Goal: Information Seeking & Learning: Learn about a topic

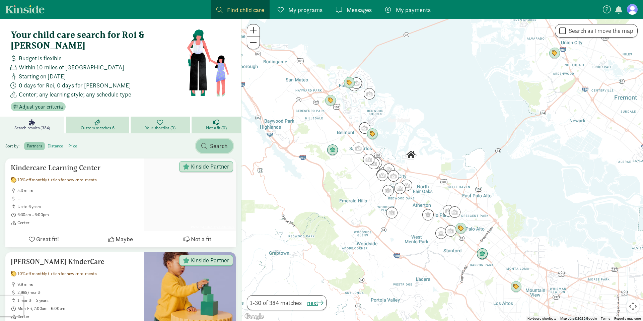
click at [225, 141] on span "Search" at bounding box center [219, 145] width 18 height 9
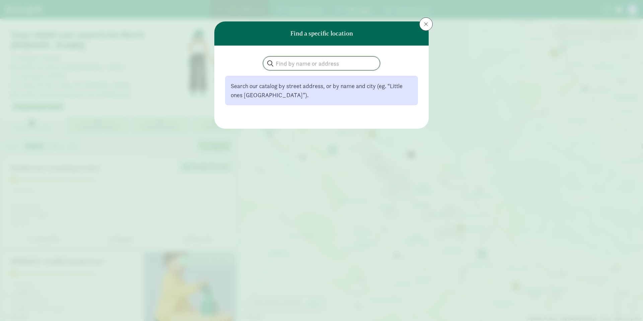
click at [301, 64] on input "search" at bounding box center [321, 63] width 117 height 13
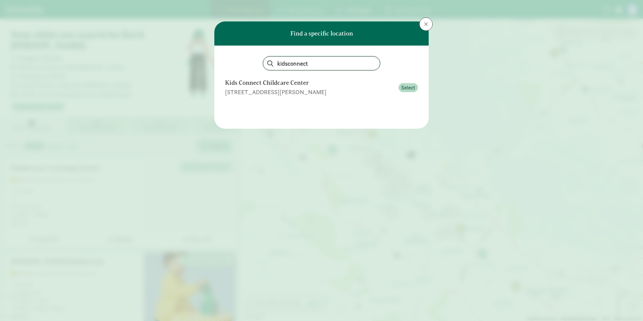
click at [330, 64] on input "kidsconnect" at bounding box center [321, 63] width 117 height 13
paste input "Kids Konnect Infant Care and Preschool"
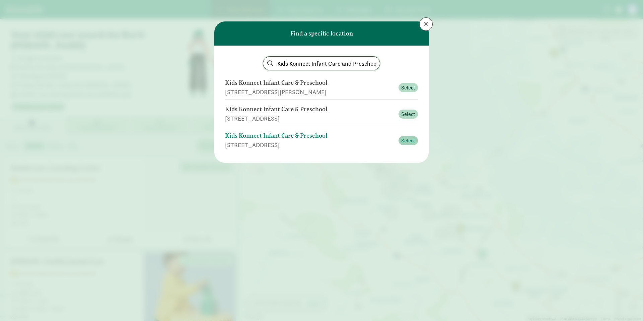
type input "Kids Konnect Infant Care and Preschool"
click at [414, 141] on span "Select" at bounding box center [408, 141] width 14 height 8
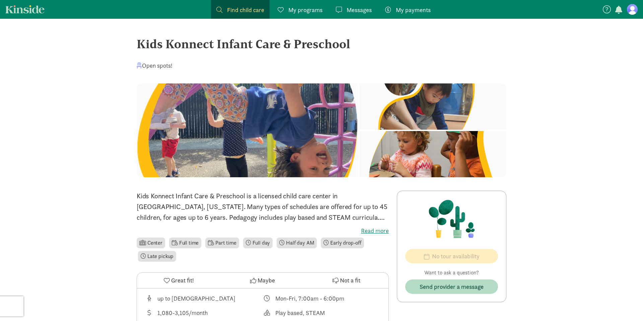
click at [239, 169] on div at bounding box center [247, 130] width 221 height 94
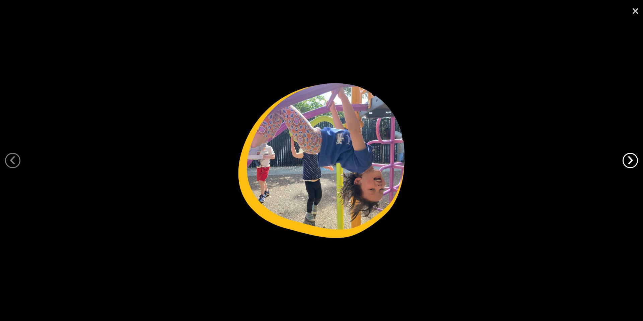
click at [628, 164] on link "›" at bounding box center [630, 160] width 15 height 15
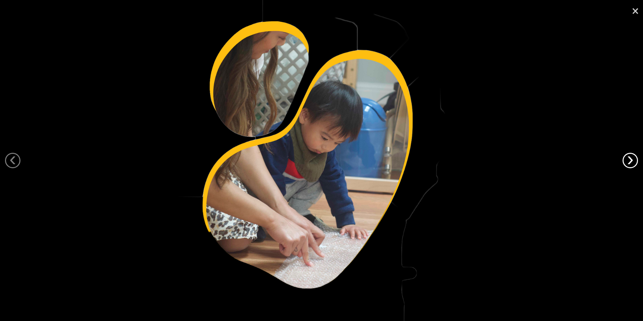
click at [628, 164] on link "›" at bounding box center [630, 160] width 15 height 15
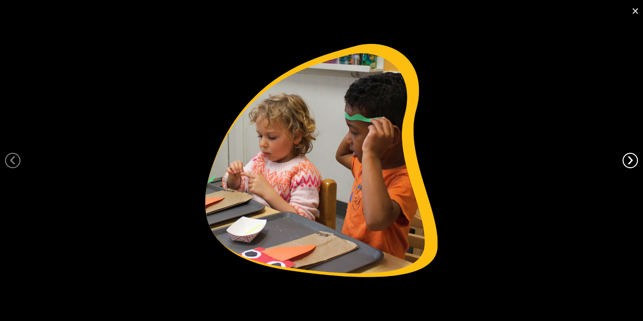
click at [628, 164] on link "›" at bounding box center [630, 160] width 15 height 15
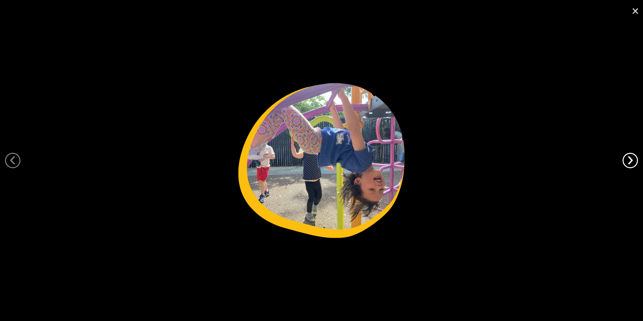
click at [628, 164] on link "›" at bounding box center [630, 160] width 15 height 15
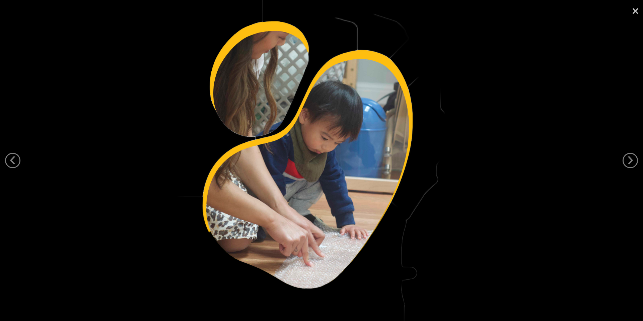
click at [634, 12] on link "×" at bounding box center [635, 10] width 15 height 20
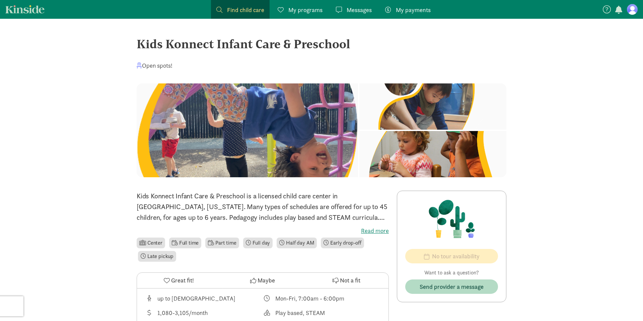
click at [378, 231] on label "Read more" at bounding box center [263, 231] width 252 height 8
click at [0, 0] on input "Read more" at bounding box center [0, 0] width 0 height 0
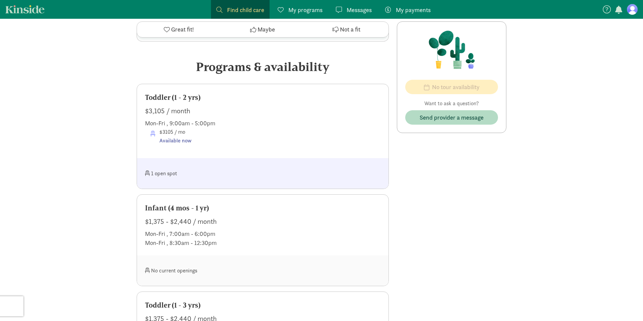
scroll to position [309, 0]
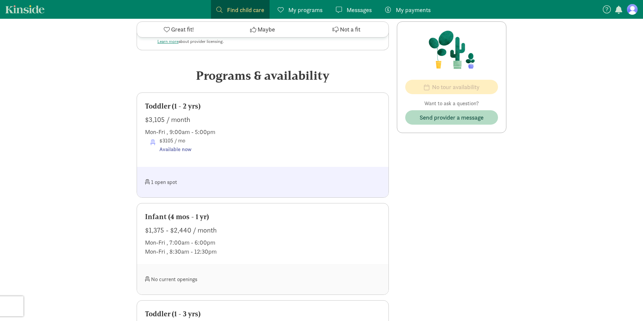
click at [267, 176] on div at bounding box center [322, 182] width 118 height 14
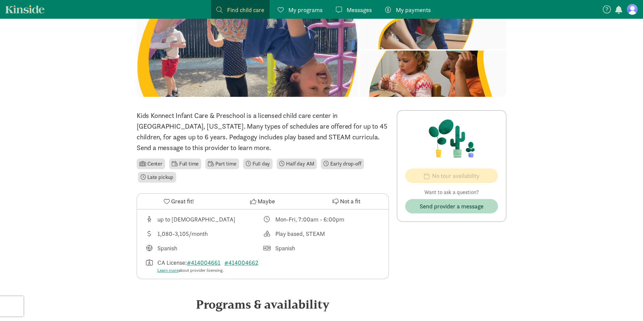
scroll to position [96, 0]
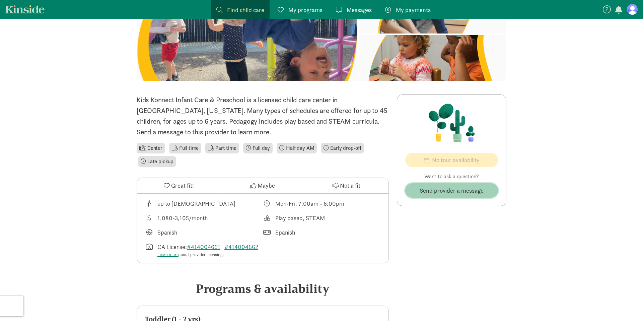
click at [456, 195] on span "Send provider a message" at bounding box center [452, 190] width 64 height 9
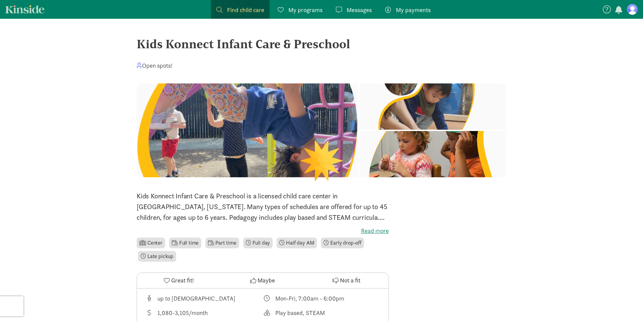
scroll to position [96, 0]
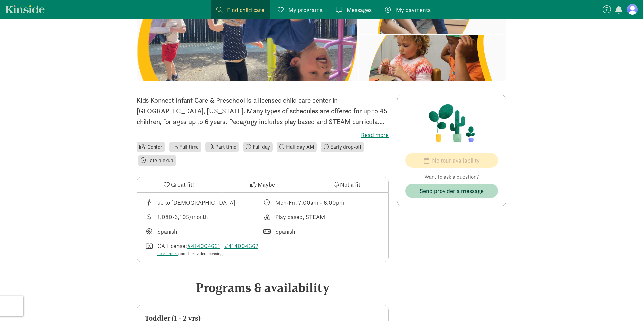
click at [305, 12] on span "My programs" at bounding box center [305, 9] width 34 height 9
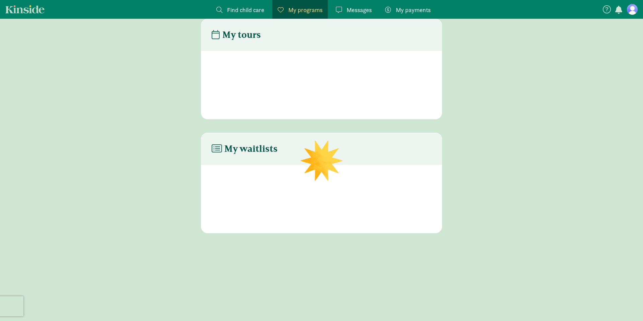
scroll to position [13, 0]
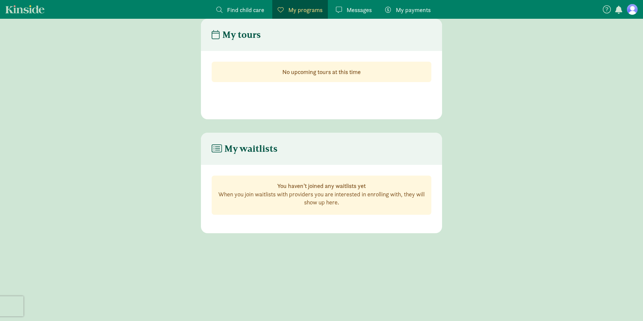
click at [252, 11] on span "Find child care" at bounding box center [245, 9] width 37 height 9
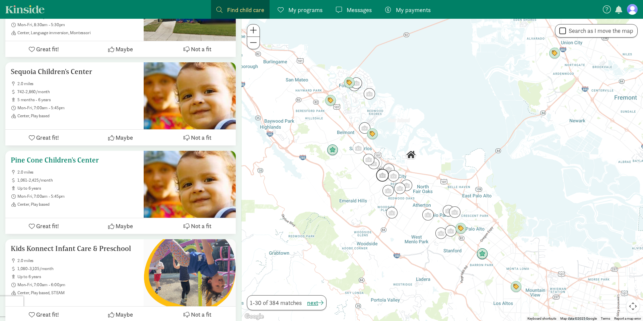
scroll to position [1395, 0]
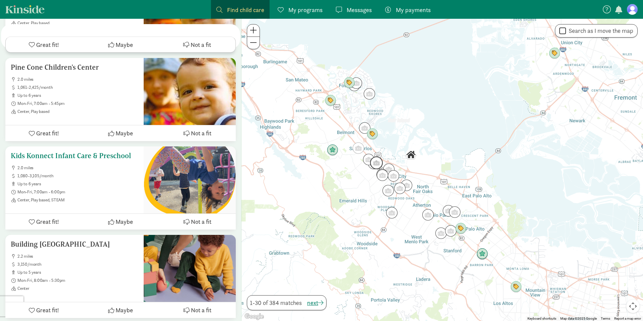
click at [50, 217] on span "Great fit!" at bounding box center [47, 221] width 23 height 9
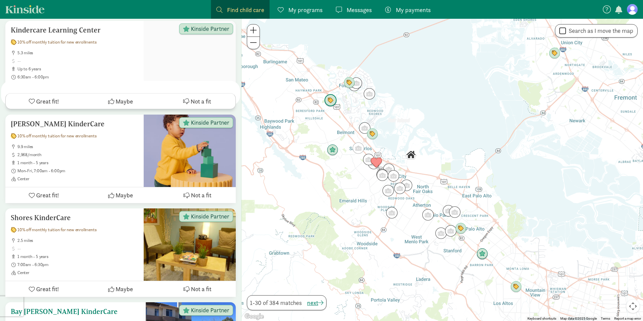
scroll to position [0, 0]
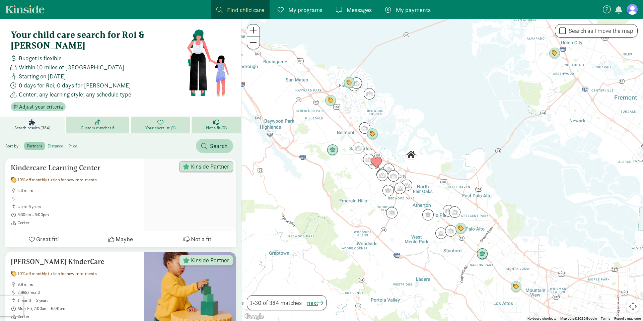
click at [415, 5] on span "My payments" at bounding box center [413, 9] width 35 height 9
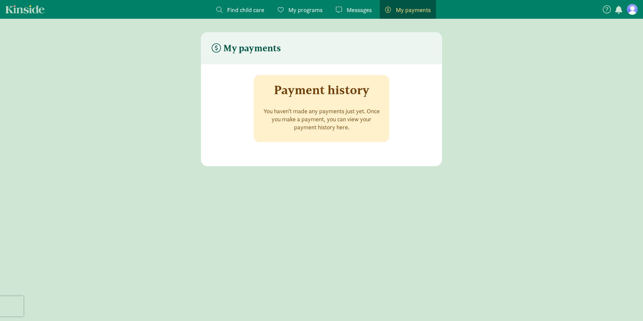
click at [631, 12] on figure at bounding box center [632, 9] width 11 height 11
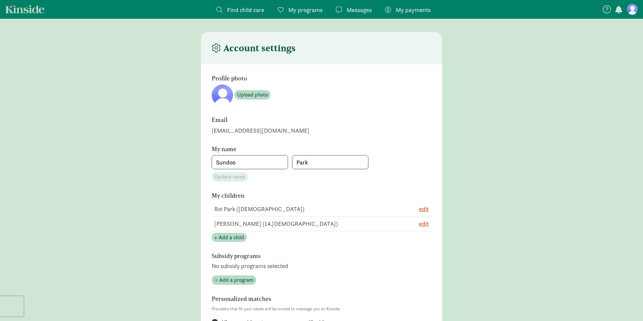
click at [35, 6] on link "Kinside" at bounding box center [24, 9] width 39 height 8
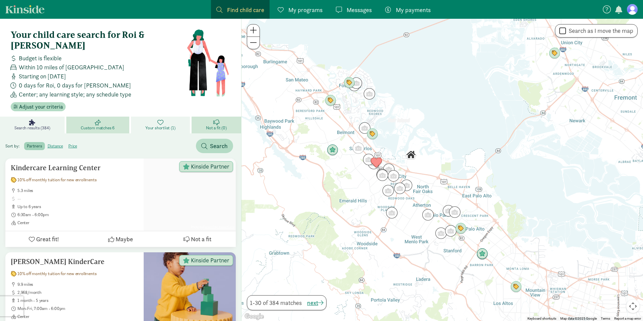
click at [154, 125] on span "Your shortlist (1)" at bounding box center [160, 127] width 30 height 5
